Goal: Find specific page/section: Find specific page/section

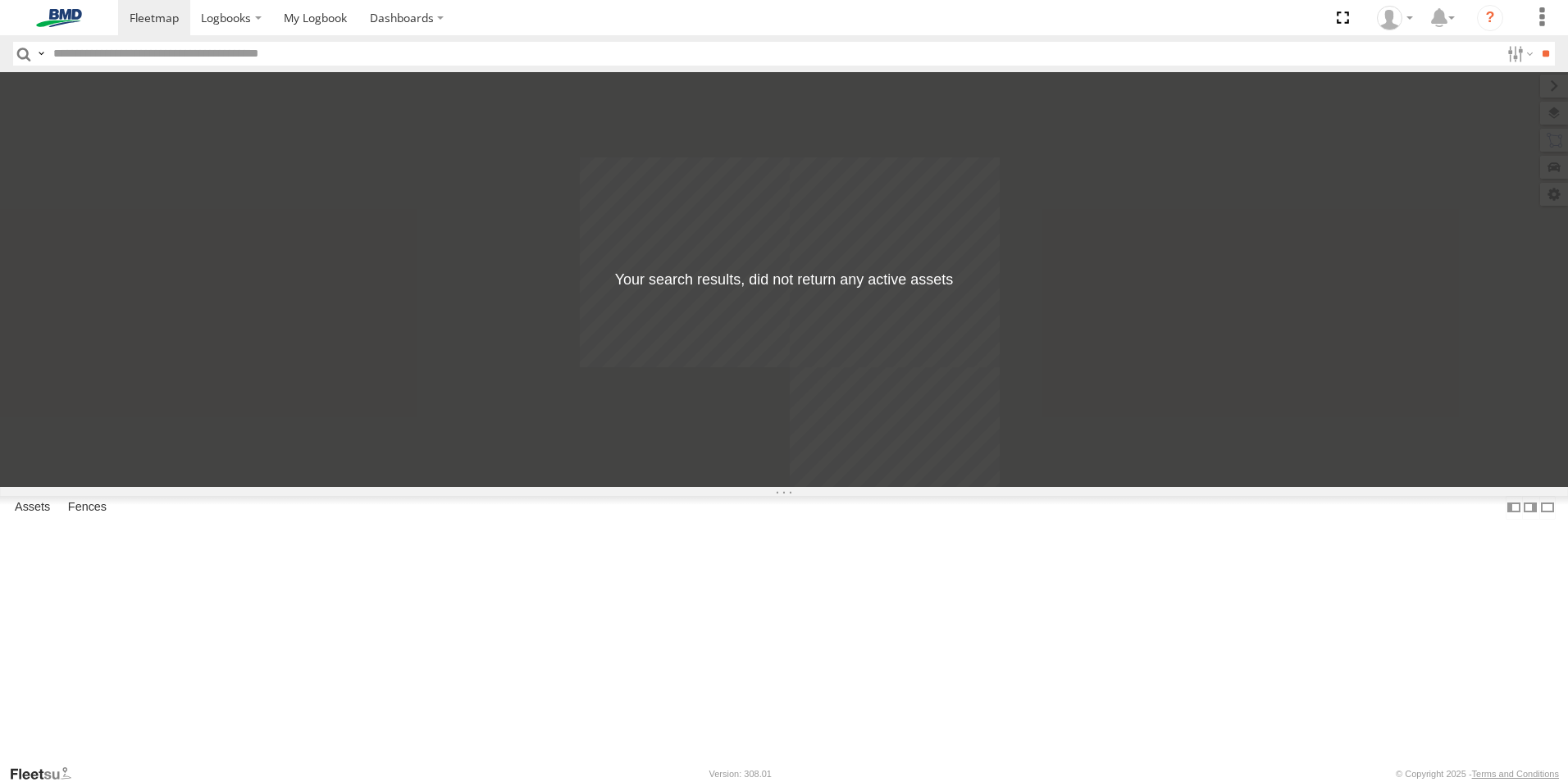
drag, startPoint x: 872, startPoint y: 380, endPoint x: 808, endPoint y: 384, distance: 64.1
click at [846, 388] on div at bounding box center [784, 279] width 1568 height 415
drag, startPoint x: 260, startPoint y: 300, endPoint x: 204, endPoint y: 276, distance: 60.9
click at [0, 0] on div at bounding box center [0, 0] width 0 height 0
drag, startPoint x: 206, startPoint y: 77, endPoint x: 230, endPoint y: 36, distance: 47.5
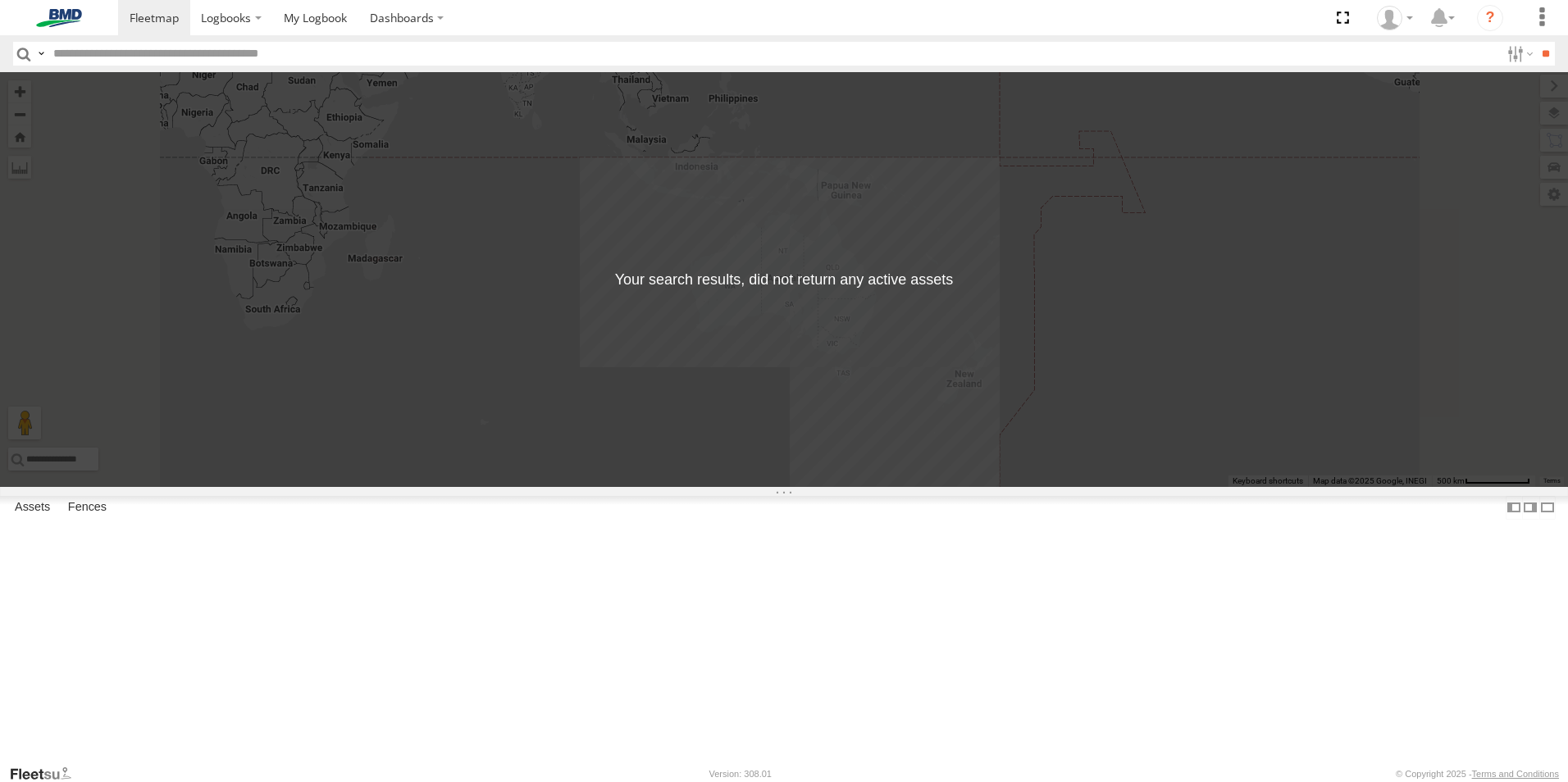
click at [0, 0] on div "Asset Current Location" at bounding box center [0, 0] width 0 height 0
click at [233, 30] on label at bounding box center [232, 18] width 83 height 36
click at [323, 18] on span at bounding box center [316, 18] width 63 height 16
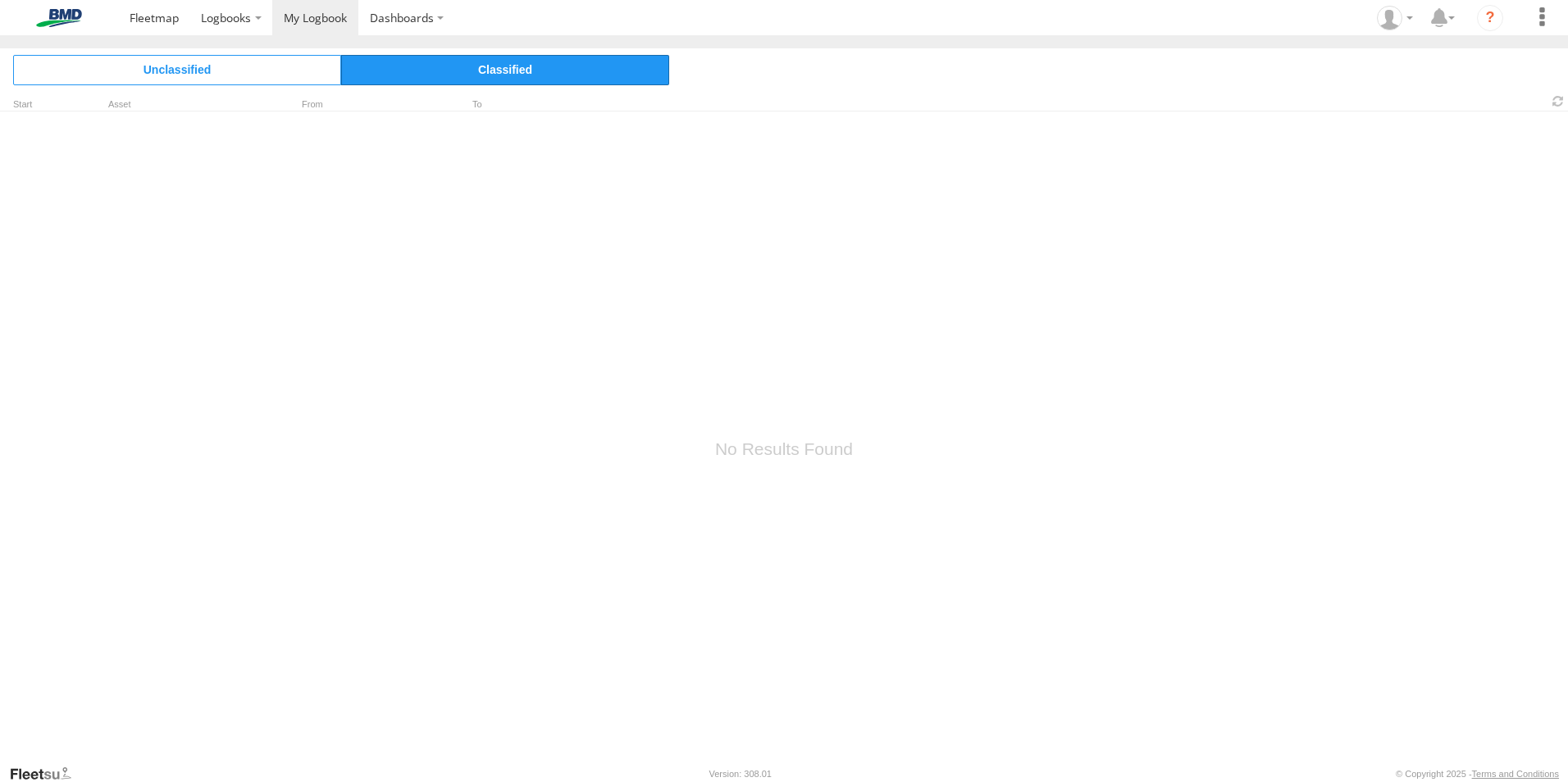
click at [511, 66] on span "Classified" at bounding box center [505, 70] width 328 height 30
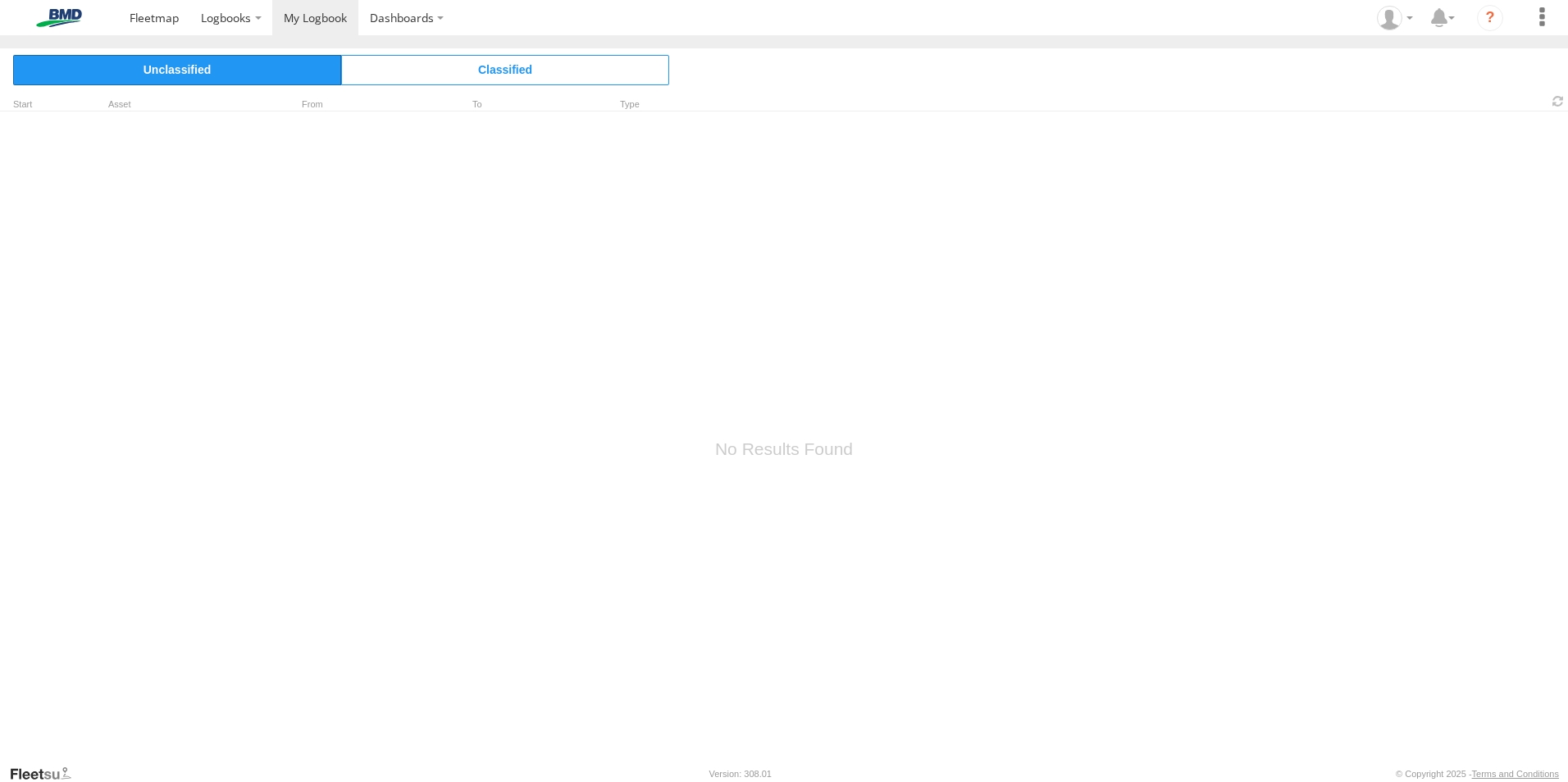
click at [203, 80] on span "Unclassified" at bounding box center [177, 70] width 328 height 30
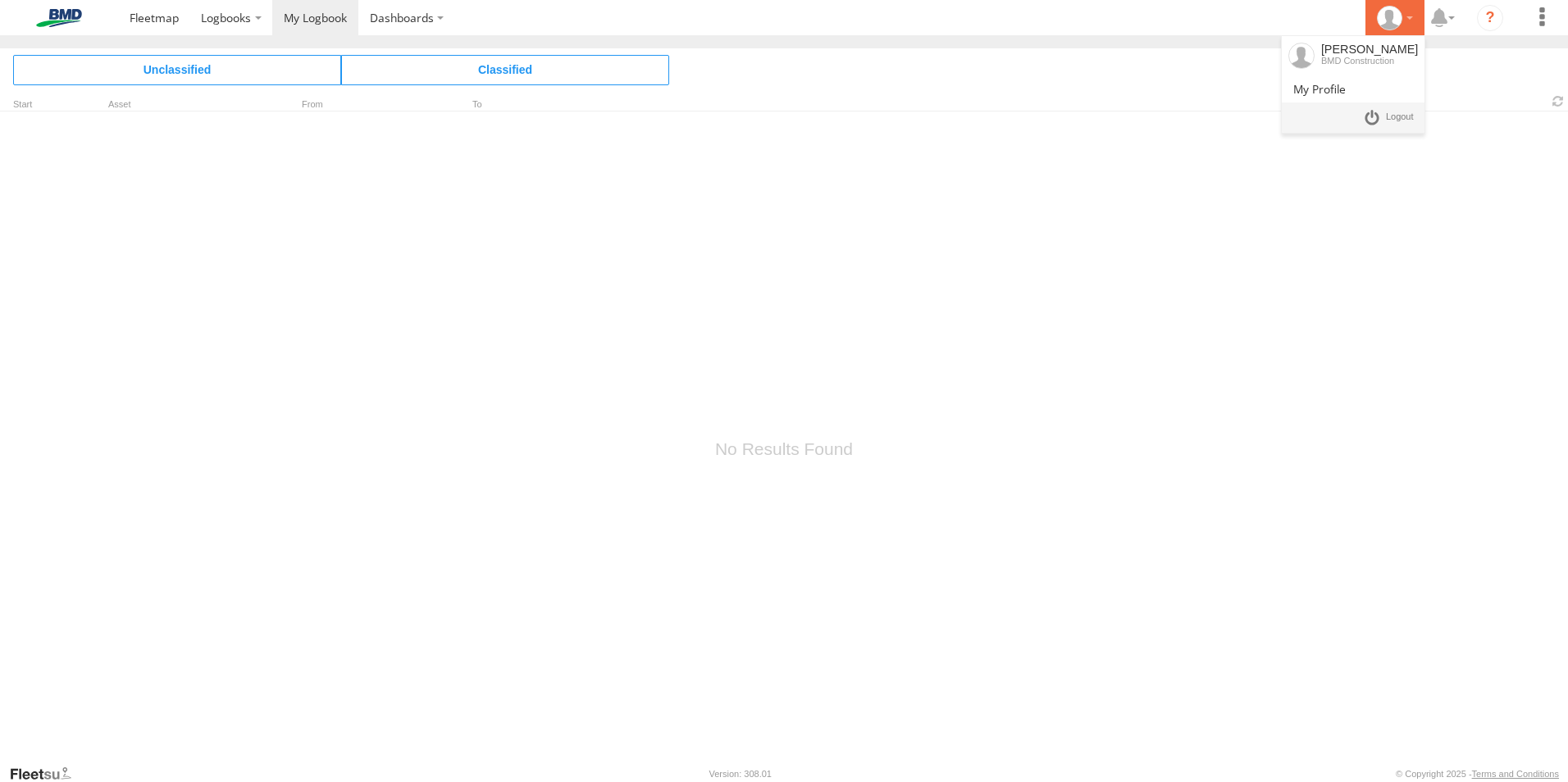
click at [1401, 15] on icon at bounding box center [1389, 18] width 25 height 25
click at [1372, 59] on div "BMD Construction" at bounding box center [1370, 61] width 97 height 10
click at [1346, 91] on span at bounding box center [1319, 89] width 52 height 16
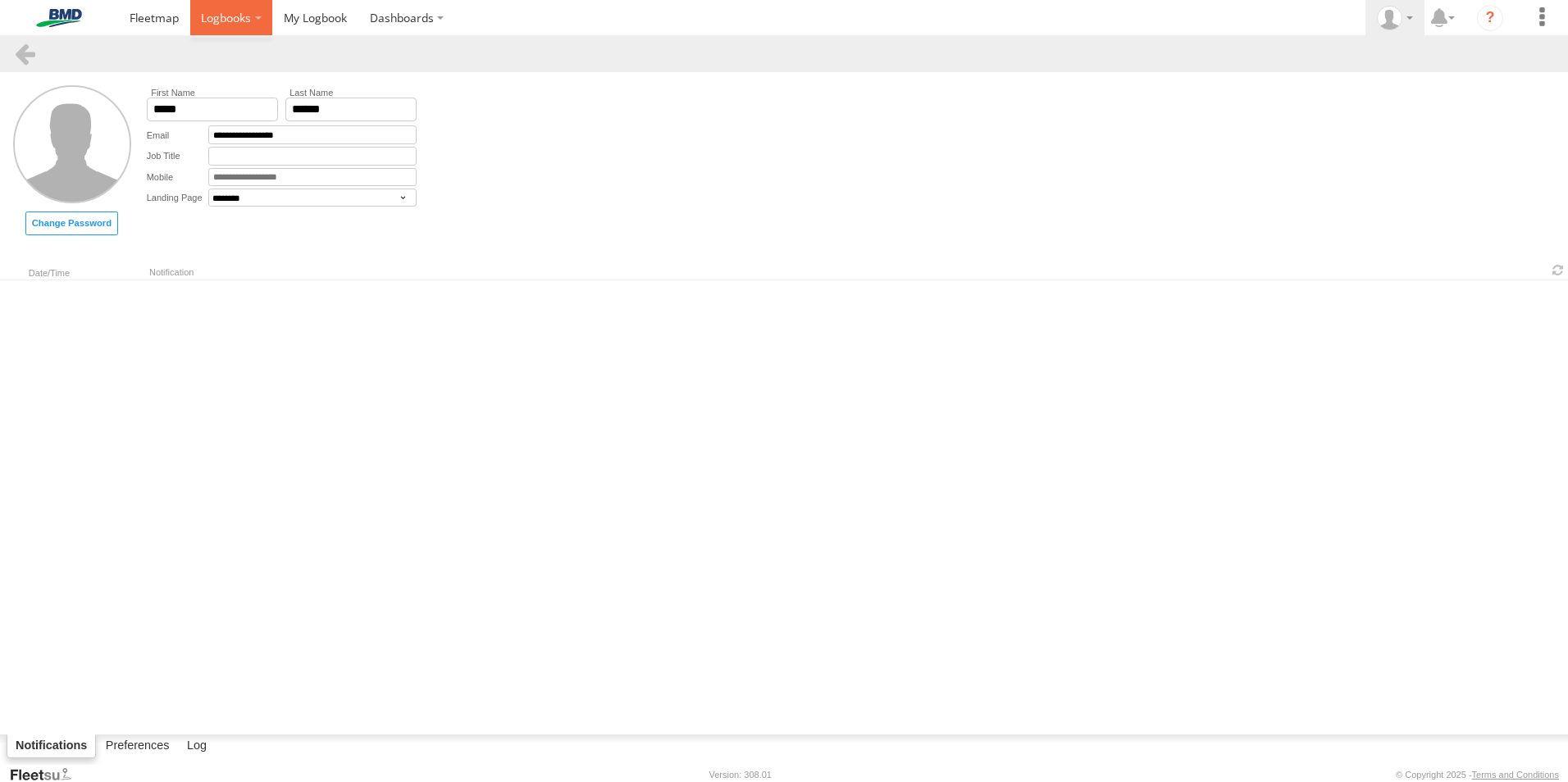
click at [260, 11] on label at bounding box center [232, 18] width 83 height 36
click at [321, 23] on span at bounding box center [316, 18] width 63 height 16
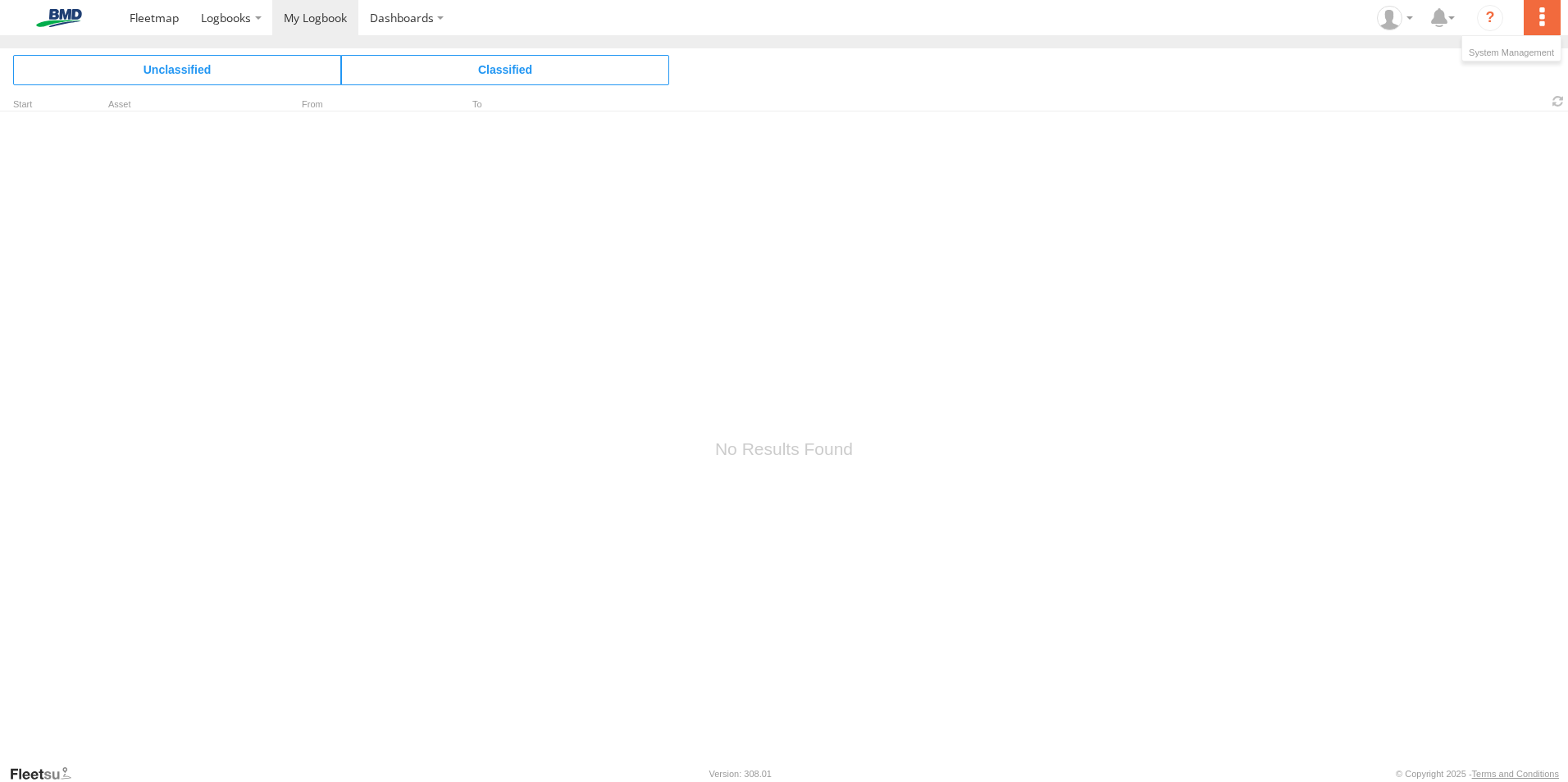
click at [1552, 15] on label at bounding box center [1541, 18] width 36 height 36
click at [421, 10] on label "Dashboards" at bounding box center [406, 18] width 97 height 36
click at [197, 17] on label at bounding box center [232, 18] width 83 height 36
click at [149, 20] on span at bounding box center [154, 18] width 49 height 16
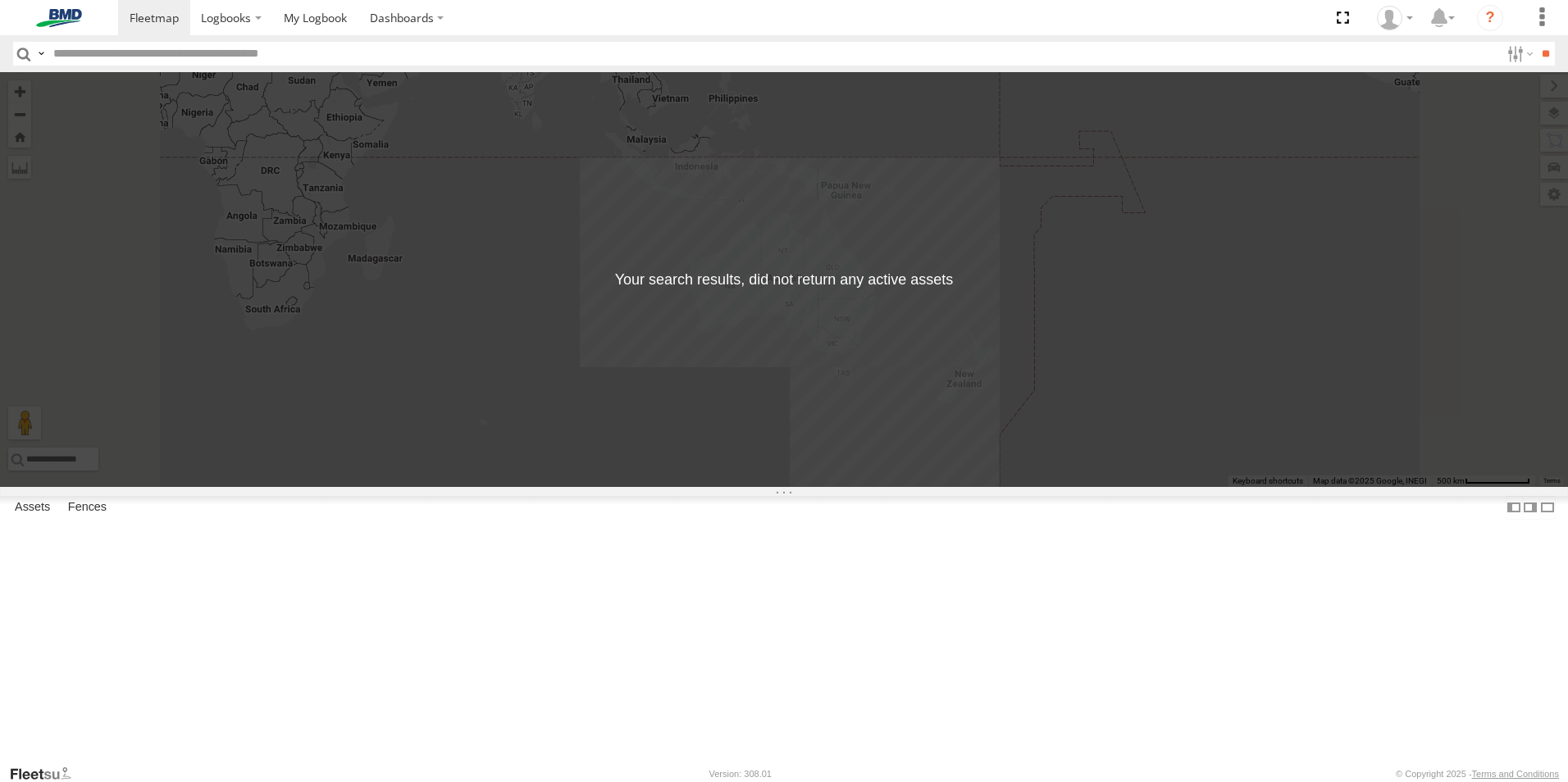
click at [0, 0] on span at bounding box center [0, 0] width 0 height 0
click at [1093, 478] on div "← Move left → Move right ↑ Move up ↓ Move down + Zoom in - Zoom out Home Jump l…" at bounding box center [784, 279] width 1568 height 415
click at [0, 0] on div at bounding box center [0, 0] width 0 height 0
drag, startPoint x: 193, startPoint y: 89, endPoint x: 207, endPoint y: 83, distance: 15.2
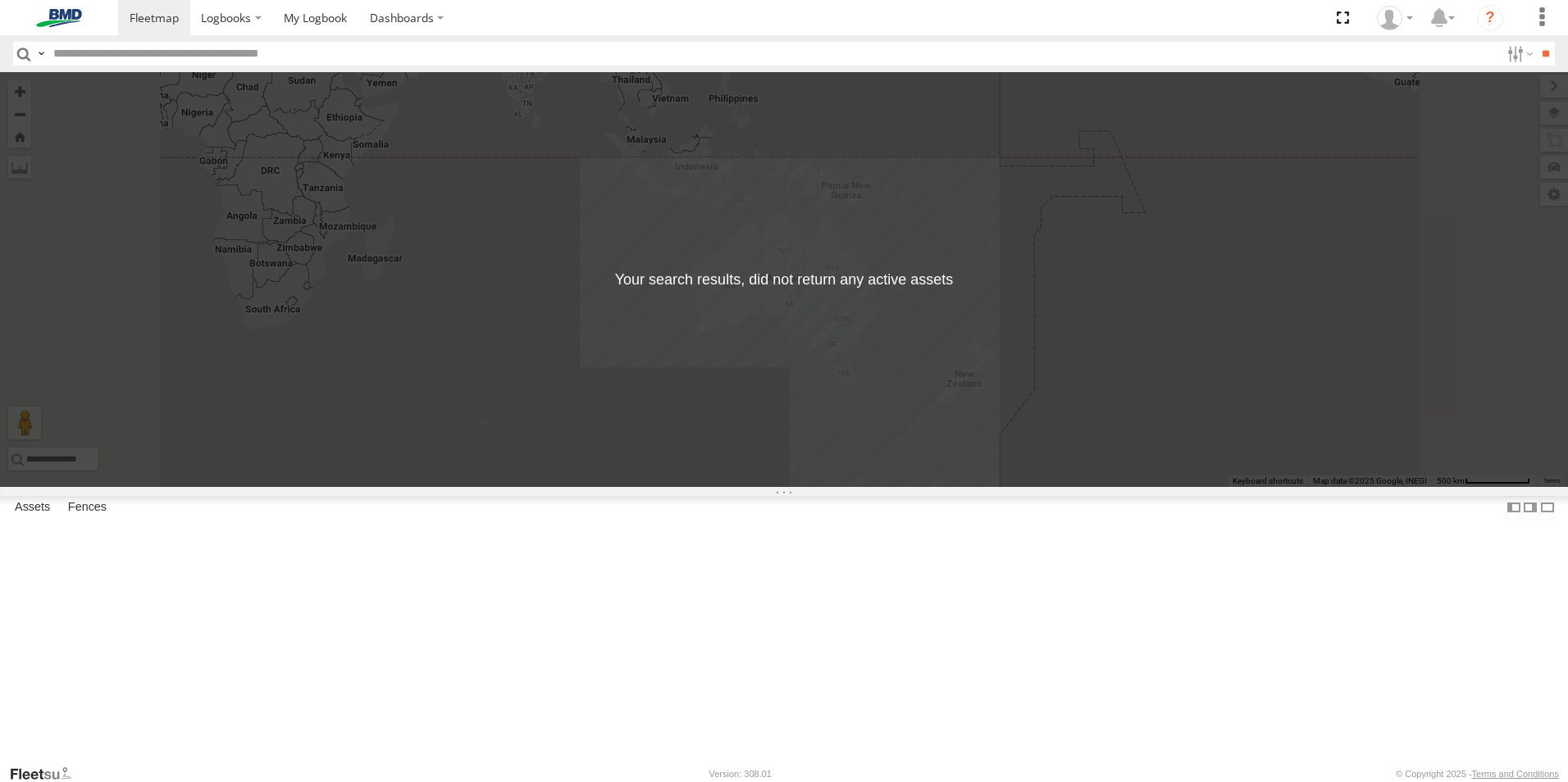
click at [0, 0] on span "Current Location" at bounding box center [0, 0] width 0 height 0
drag, startPoint x: 225, startPoint y: 82, endPoint x: 346, endPoint y: 86, distance: 121.1
click at [0, 0] on span "Current Location" at bounding box center [0, 0] width 0 height 0
drag, startPoint x: 378, startPoint y: 83, endPoint x: 392, endPoint y: 76, distance: 15.7
click at [0, 0] on div "Asset Current Location" at bounding box center [0, 0] width 0 height 0
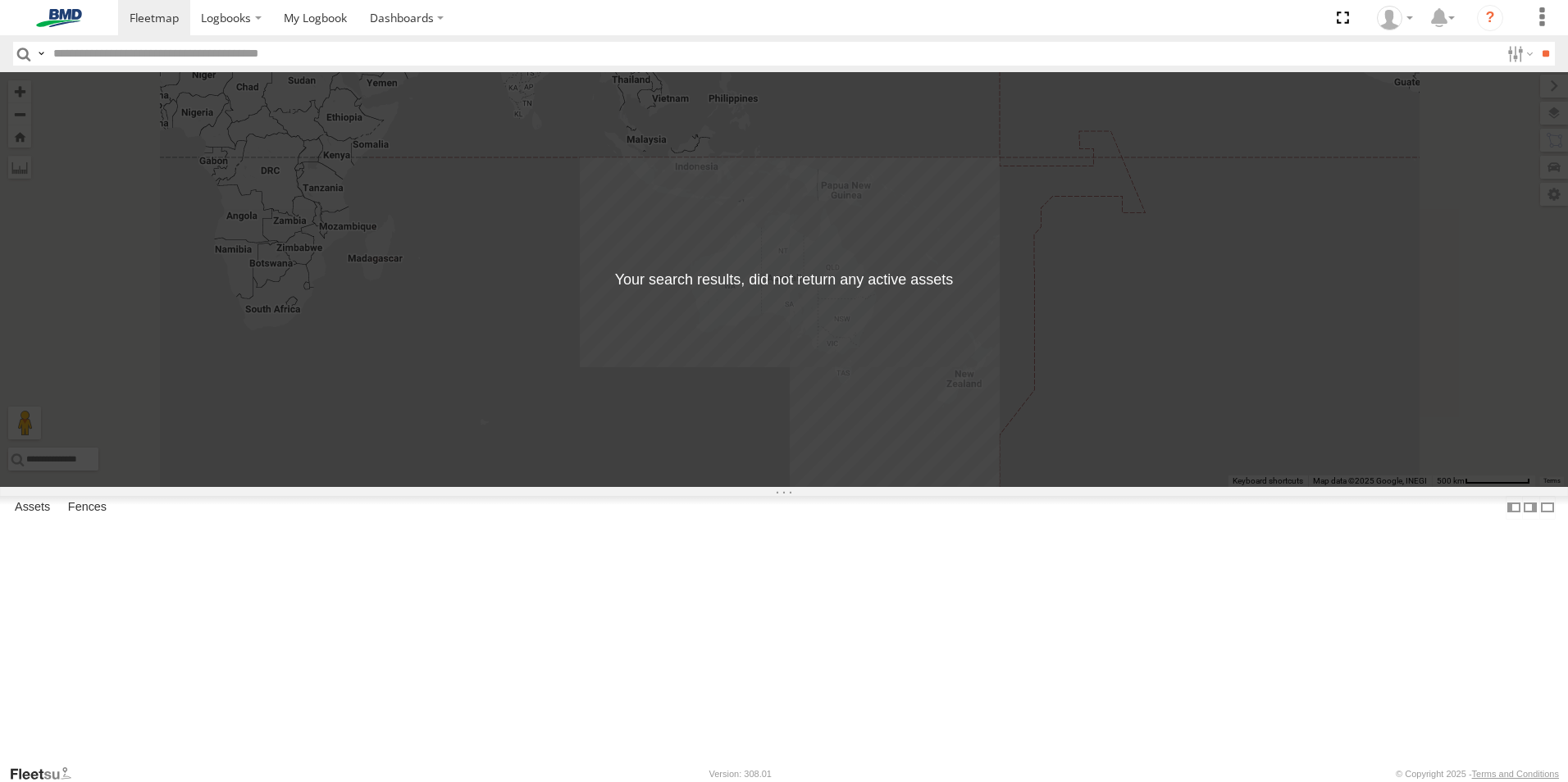
click at [334, 66] on header "Search Query Asset ID Asset Label Registration Manufacturer Model VIN Job ID" at bounding box center [784, 53] width 1568 height 36
click at [329, 41] on header "Search Query Asset ID Asset Label Registration Manufacturer Model VIN Job ID" at bounding box center [784, 53] width 1568 height 36
type input "******"
click at [1536, 41] on input "**" at bounding box center [1545, 53] width 19 height 24
click at [186, 69] on header "Search Query Asset ID Asset Label Registration Manufacturer Model VIN Job ID" at bounding box center [784, 53] width 1568 height 36
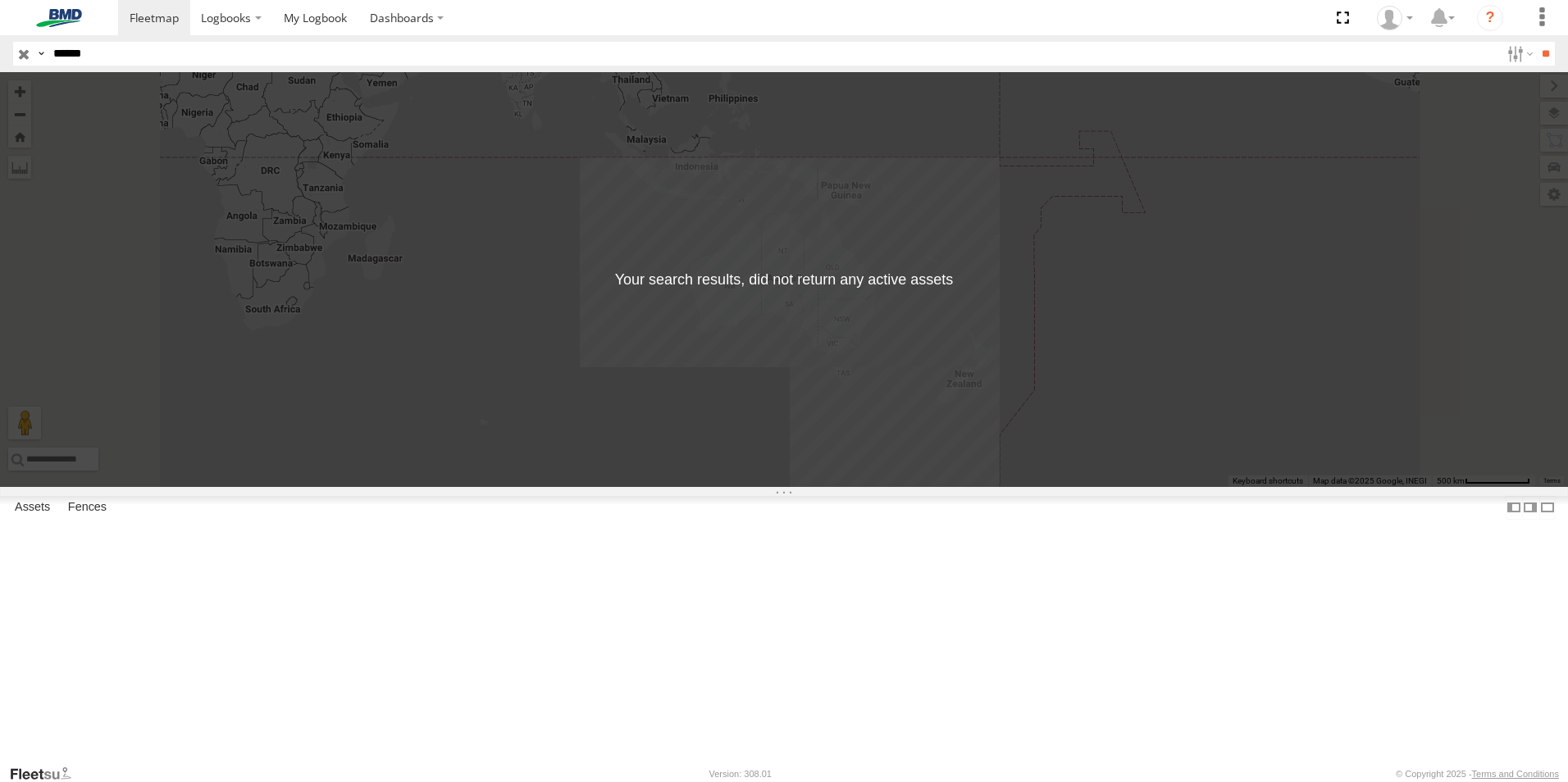
click at [176, 56] on input "******" at bounding box center [773, 53] width 1454 height 24
click at [42, 53] on label at bounding box center [40, 53] width 13 height 24
click at [0, 0] on span "Driver Id" at bounding box center [0, 0] width 0 height 0
click at [173, 61] on input "******" at bounding box center [773, 53] width 1454 height 24
drag, startPoint x: 173, startPoint y: 58, endPoint x: 95, endPoint y: 52, distance: 78.2
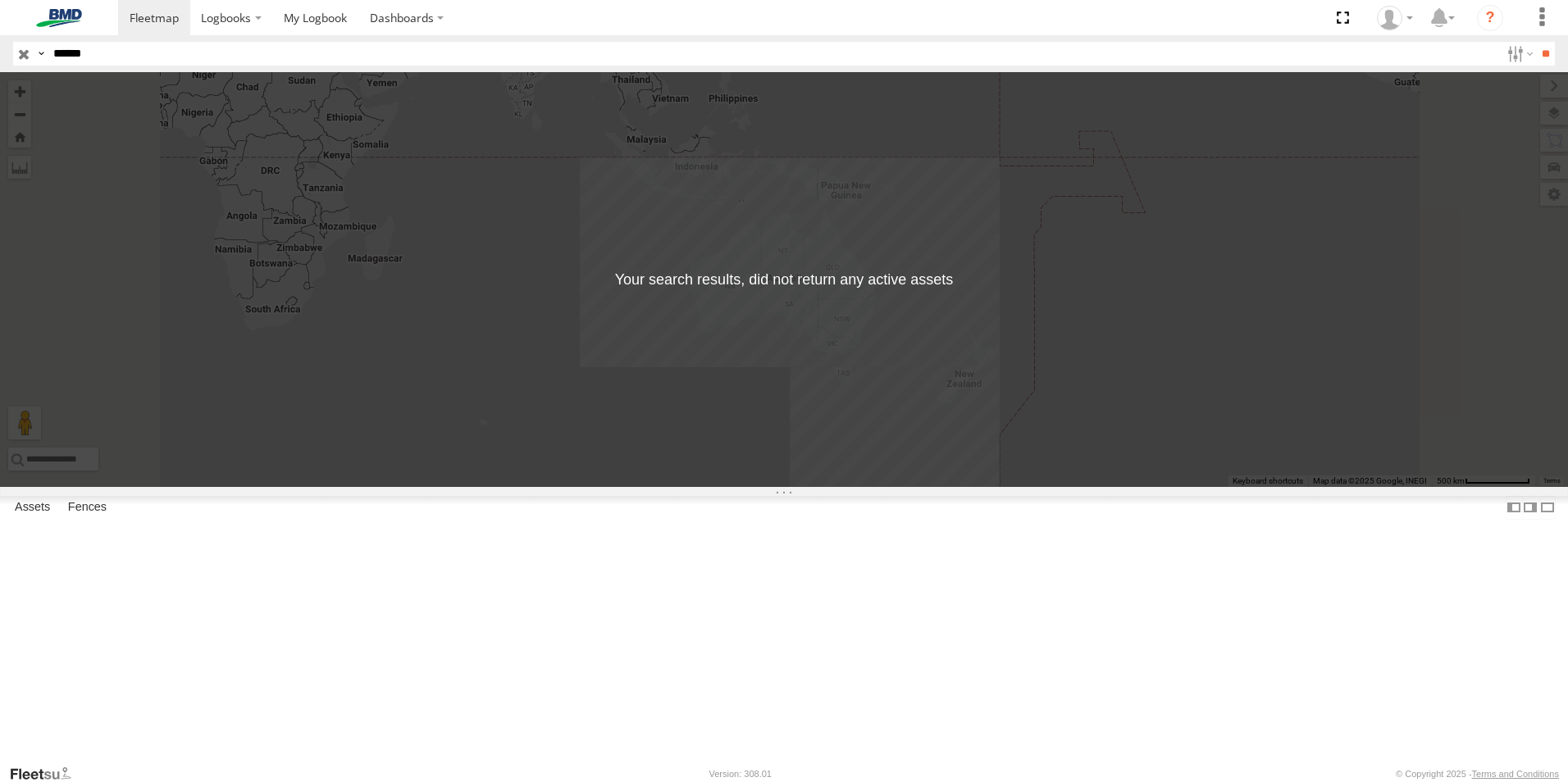
click at [95, 52] on input "******" at bounding box center [773, 53] width 1454 height 24
click at [47, 50] on label at bounding box center [40, 53] width 13 height 24
click at [0, 0] on span "Registration" at bounding box center [0, 0] width 0 height 0
click at [167, 53] on input "******" at bounding box center [773, 53] width 1454 height 24
click at [0, 0] on div "Asset Current Location" at bounding box center [0, 0] width 0 height 0
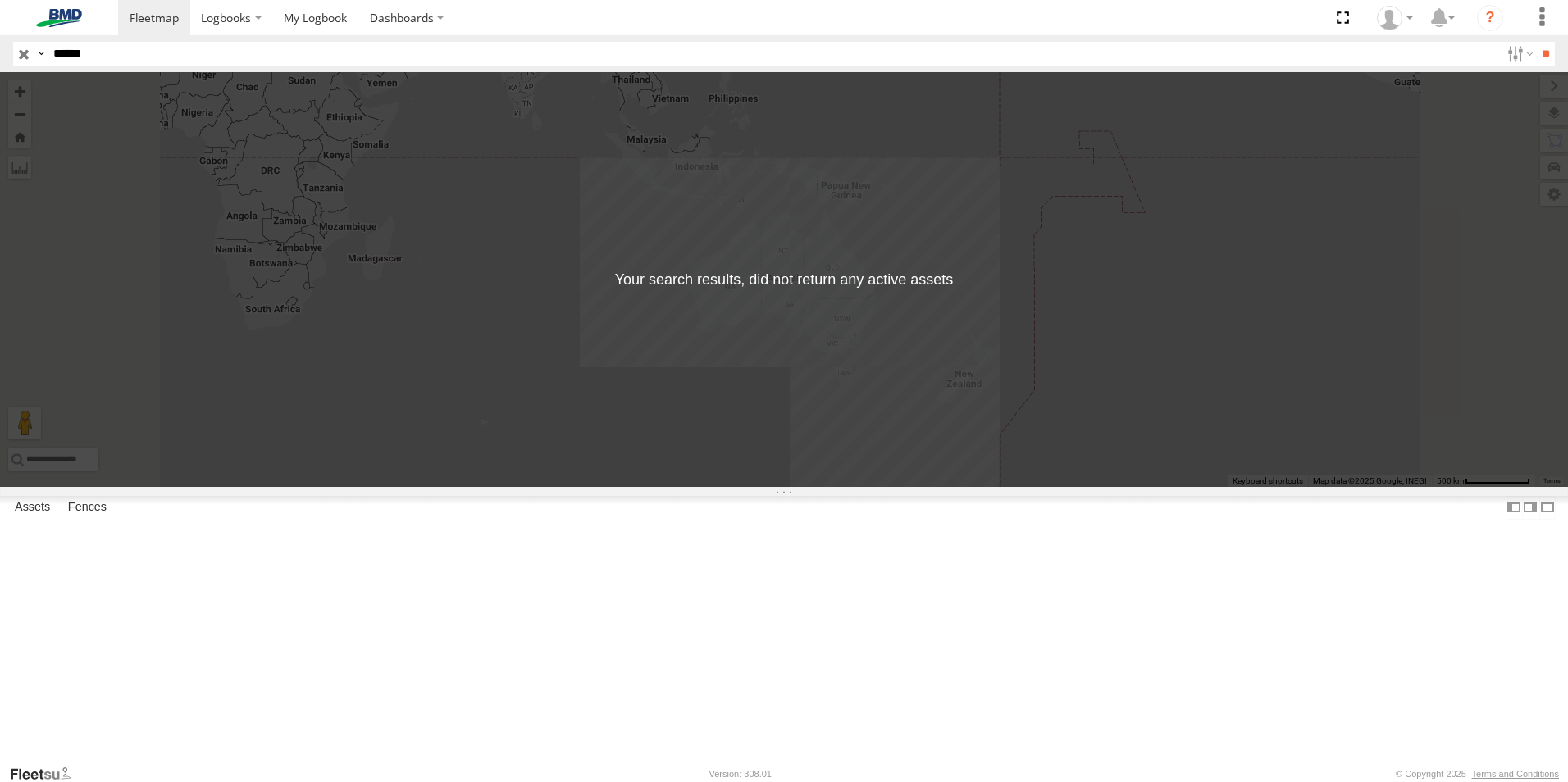
click at [0, 0] on span at bounding box center [0, 0] width 0 height 0
click at [316, 52] on input "******" at bounding box center [773, 53] width 1454 height 24
click at [1536, 41] on input "**" at bounding box center [1545, 53] width 19 height 24
click at [880, 423] on div "← Move left → Move right ↑ Move up ↓ Move down + Zoom in - Zoom out Home Jump l…" at bounding box center [784, 279] width 1568 height 415
click at [1009, 431] on div "← Move left → Move right ↑ Move up ↓ Move down + Zoom in - Zoom out Home Jump l…" at bounding box center [784, 279] width 1568 height 415
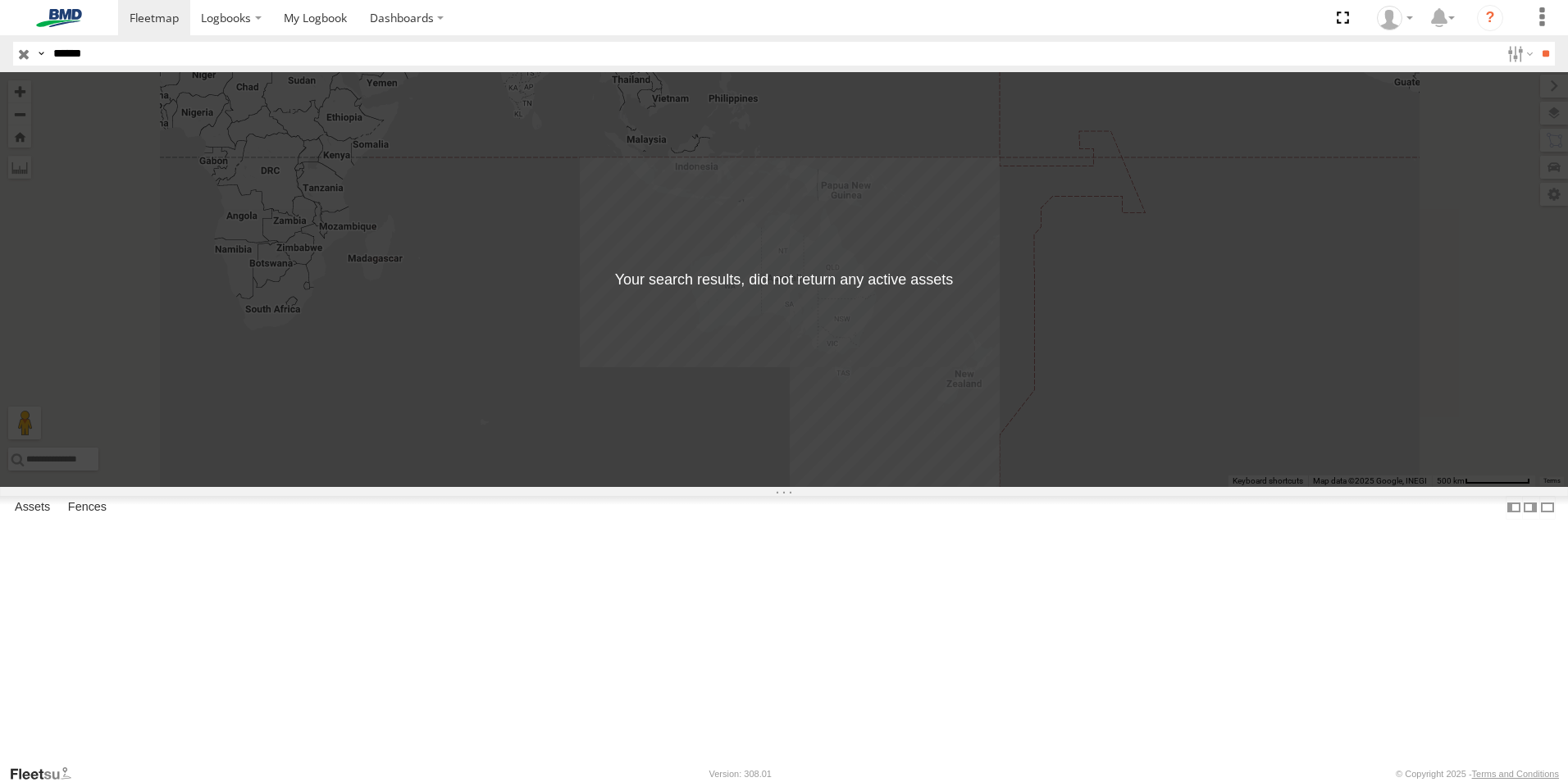
click at [0, 0] on span at bounding box center [0, 0] width 0 height 0
